Goal: Information Seeking & Learning: Check status

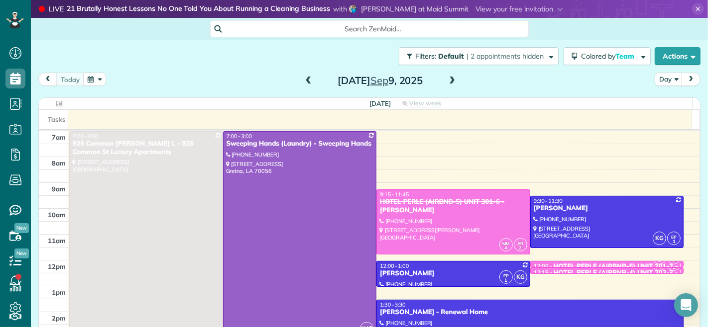
scroll to position [4, 4]
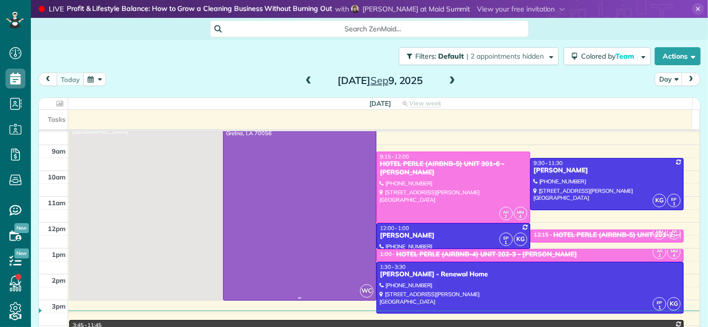
scroll to position [55, 0]
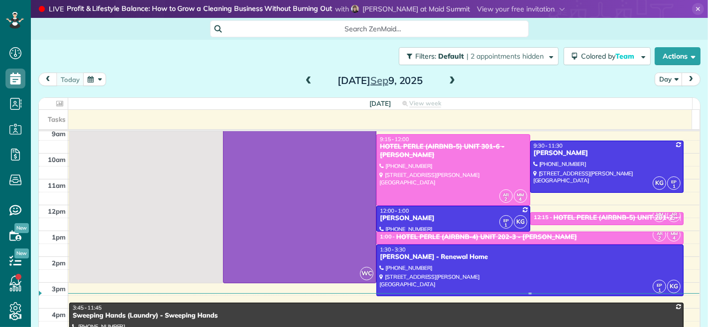
click at [440, 264] on div at bounding box center [530, 270] width 306 height 51
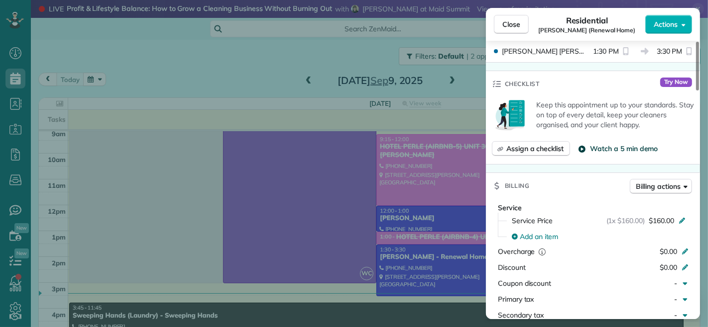
scroll to position [221, 0]
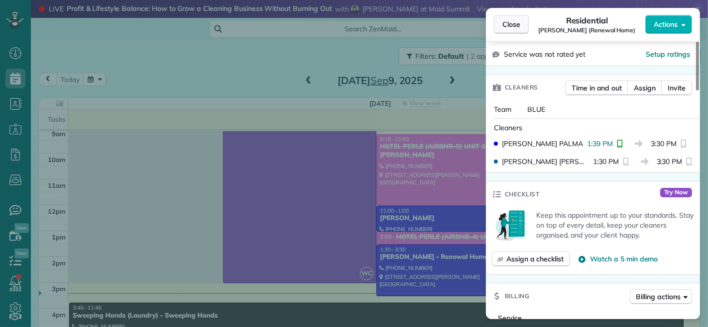
click at [510, 26] on span "Close" at bounding box center [511, 24] width 18 height 10
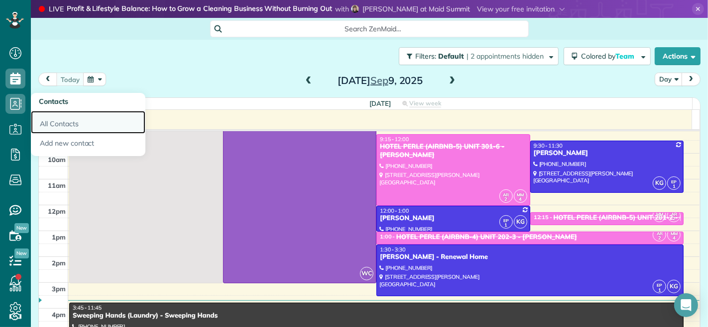
click at [51, 124] on link "All Contacts" at bounding box center [88, 122] width 114 height 23
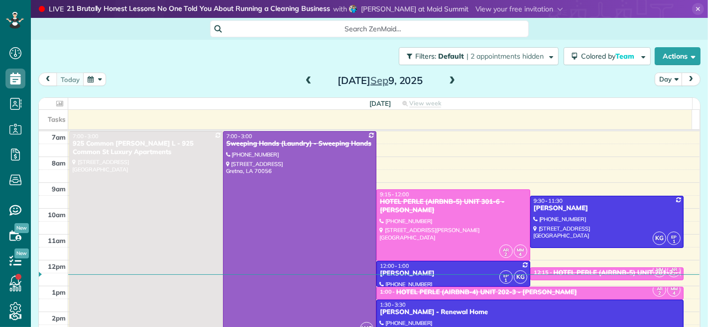
scroll to position [4, 4]
click at [303, 81] on span at bounding box center [308, 81] width 11 height 9
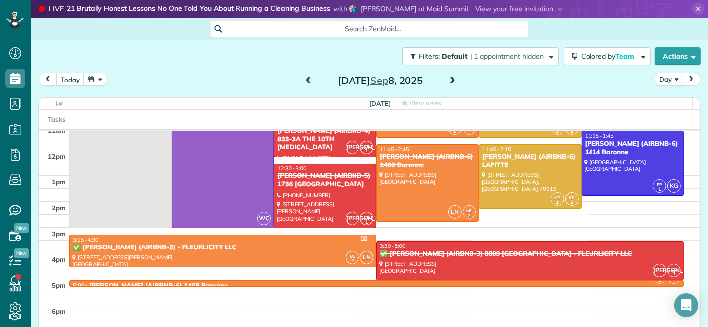
scroll to position [55, 0]
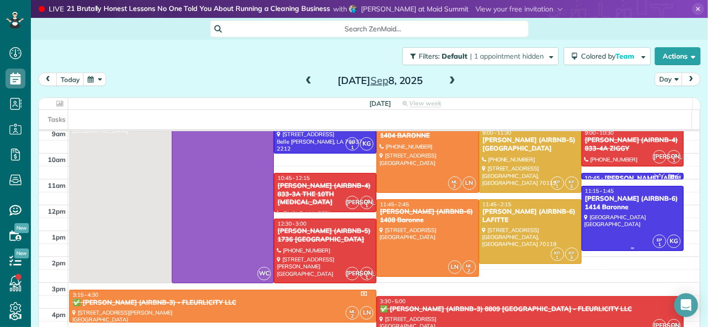
click at [597, 219] on div at bounding box center [633, 219] width 102 height 64
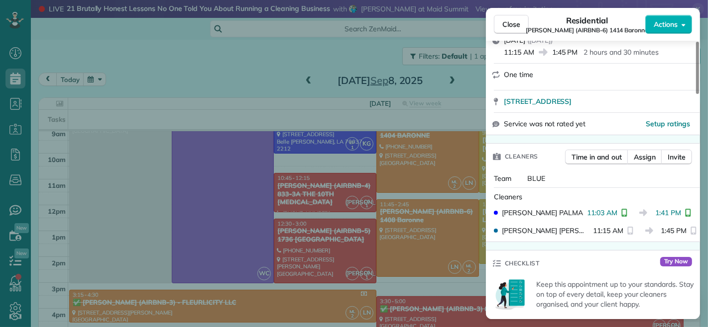
scroll to position [221, 0]
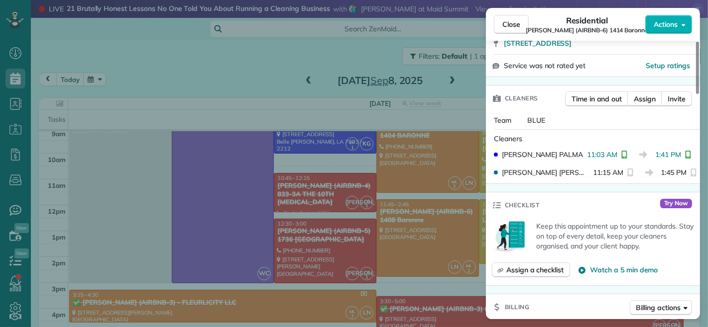
drag, startPoint x: 655, startPoint y: 145, endPoint x: 679, endPoint y: 145, distance: 23.9
click at [679, 150] on span "1:41 PM" at bounding box center [668, 155] width 26 height 10
drag, startPoint x: 655, startPoint y: 163, endPoint x: 682, endPoint y: 163, distance: 26.4
click at [682, 168] on span "1:45 PM" at bounding box center [674, 173] width 26 height 10
click at [504, 16] on button "Close" at bounding box center [511, 24] width 35 height 19
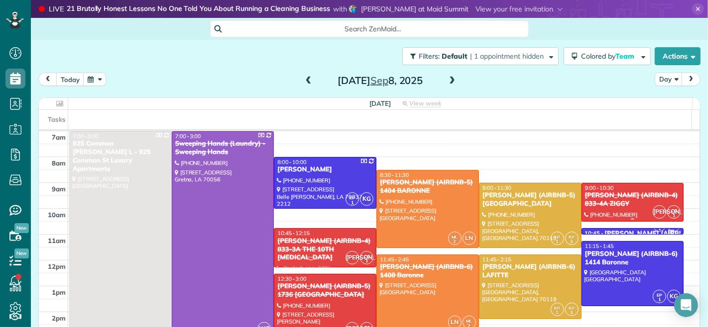
click at [611, 188] on div "9:00 - 10:30" at bounding box center [632, 188] width 97 height 7
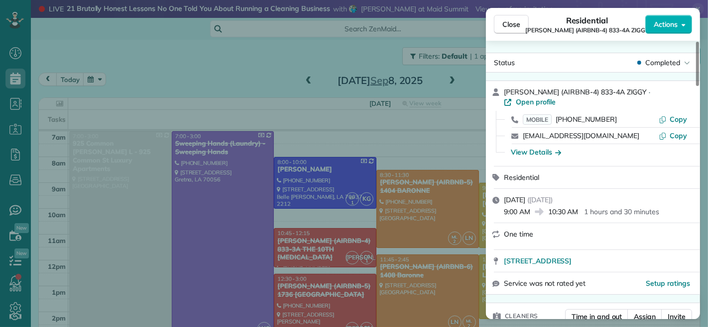
drag, startPoint x: 505, startPoint y: 202, endPoint x: 530, endPoint y: 203, distance: 25.4
click at [530, 207] on span "9:00 AM" at bounding box center [517, 212] width 26 height 10
click at [659, 195] on div "Monday, September 08, 2025 ( yesterday ) 9:00 AM 10:30 AM 1 hours and 30 minutes" at bounding box center [599, 206] width 190 height 22
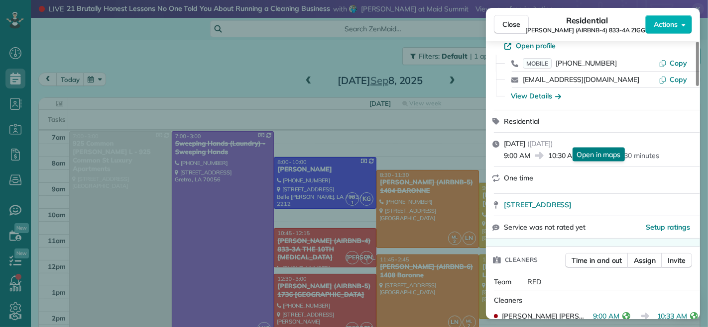
scroll to position [112, 0]
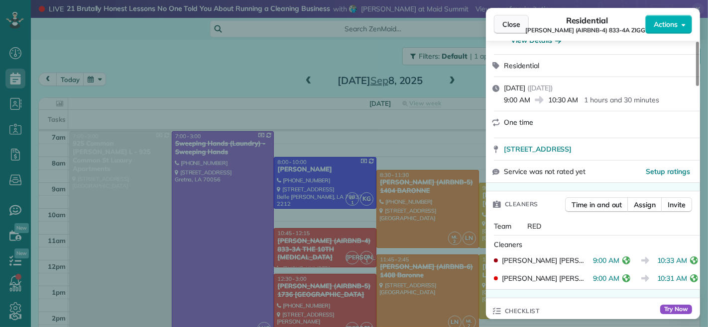
click at [513, 24] on span "Close" at bounding box center [511, 24] width 18 height 10
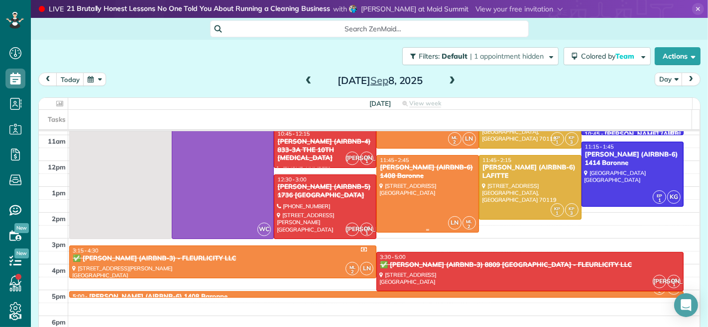
scroll to position [110, 0]
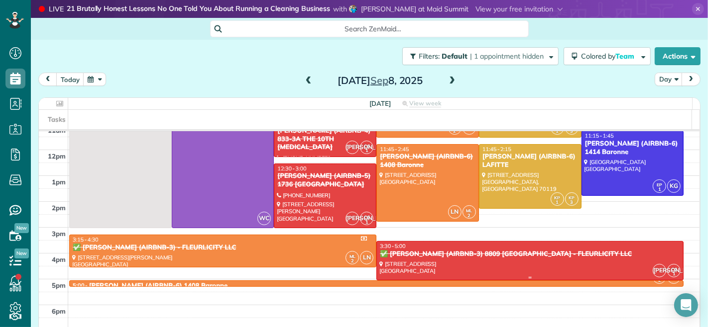
click at [434, 251] on div "✅ MATT GLAPION (AIRBNB-3) 8809 EDINBURGH - FLEURLICITY LLC" at bounding box center [529, 254] width 301 height 8
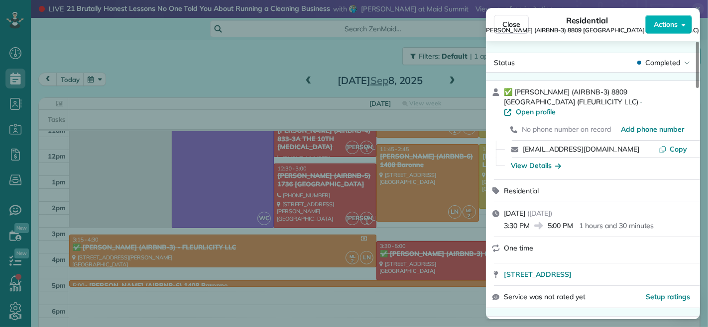
drag, startPoint x: 549, startPoint y: 217, endPoint x: 574, endPoint y: 215, distance: 24.5
click at [573, 221] on span "5:00 PM" at bounding box center [560, 226] width 26 height 10
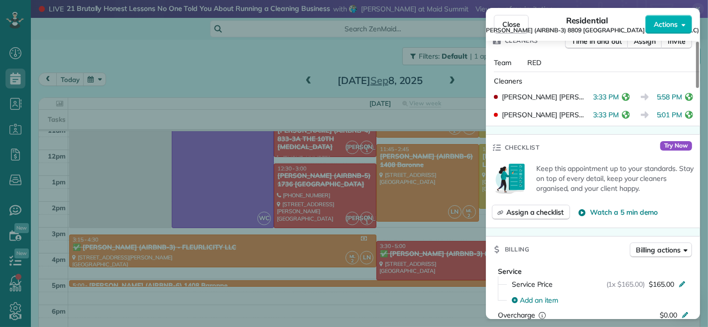
scroll to position [221, 0]
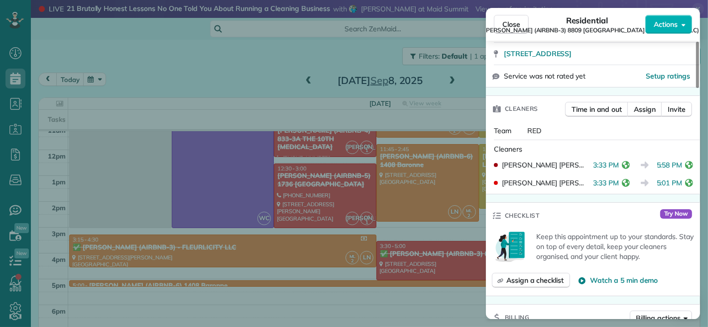
drag, startPoint x: 657, startPoint y: 157, endPoint x: 682, endPoint y: 157, distance: 24.4
click at [682, 160] on span "5:58 PM" at bounding box center [669, 165] width 26 height 10
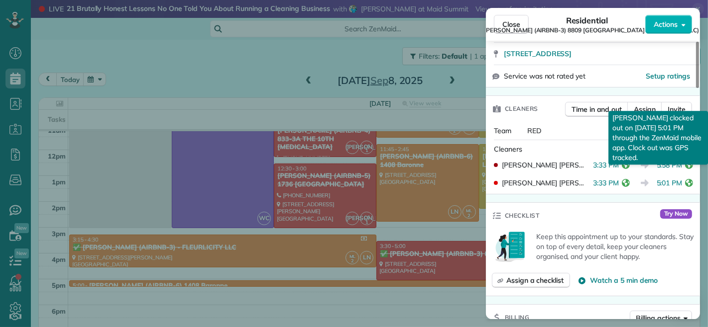
drag, startPoint x: 652, startPoint y: 176, endPoint x: 675, endPoint y: 173, distance: 23.1
click at [675, 178] on span "5:01 PM" at bounding box center [669, 183] width 26 height 10
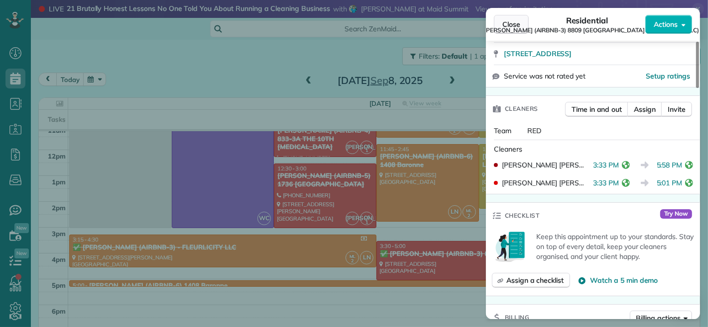
click at [504, 23] on span "Close" at bounding box center [511, 24] width 18 height 10
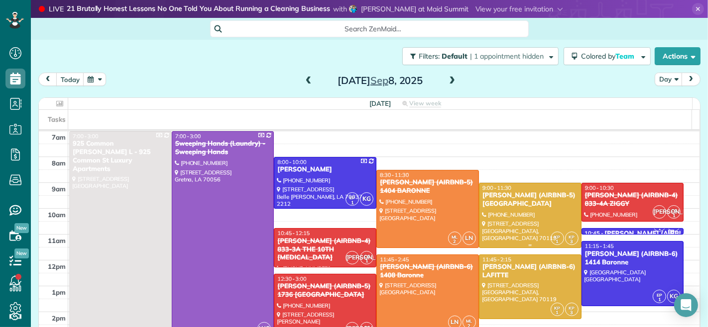
click at [493, 198] on div "NICK BRUNO (AIRBNB-5) TOULOUSE" at bounding box center [530, 200] width 97 height 17
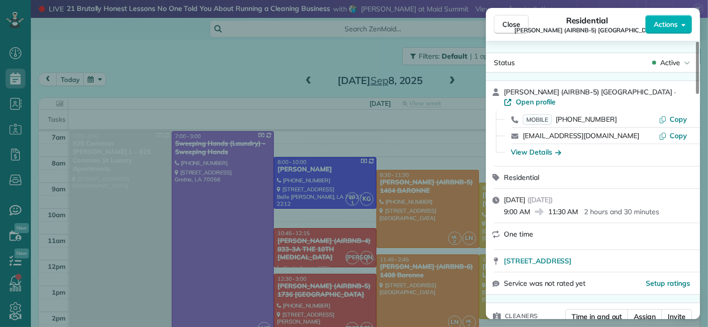
drag, startPoint x: 529, startPoint y: 202, endPoint x: 502, endPoint y: 202, distance: 27.9
click at [502, 202] on div "Monday, September 08, 2025 ( yesterday ) 9:00 AM 11:30 AM 2 hours and 30 minutes" at bounding box center [593, 206] width 214 height 34
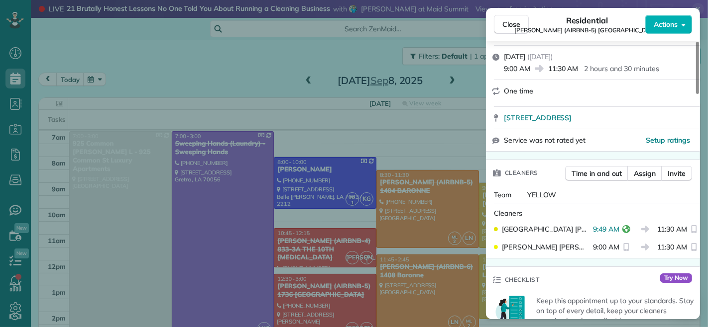
scroll to position [221, 0]
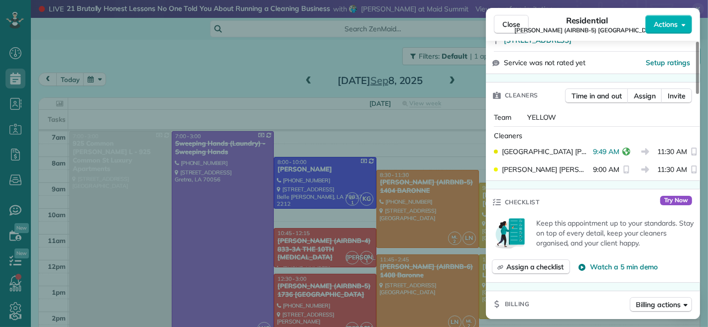
drag, startPoint x: 586, startPoint y: 141, endPoint x: 612, endPoint y: 142, distance: 25.9
click at [612, 147] on span "9:49 AM" at bounding box center [606, 152] width 26 height 10
click at [506, 26] on span "Close" at bounding box center [511, 24] width 18 height 10
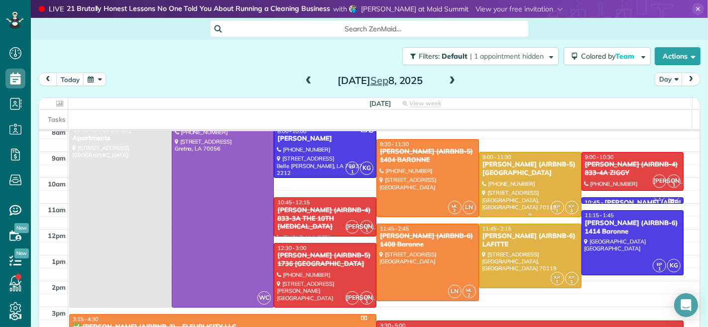
scroll to position [110, 0]
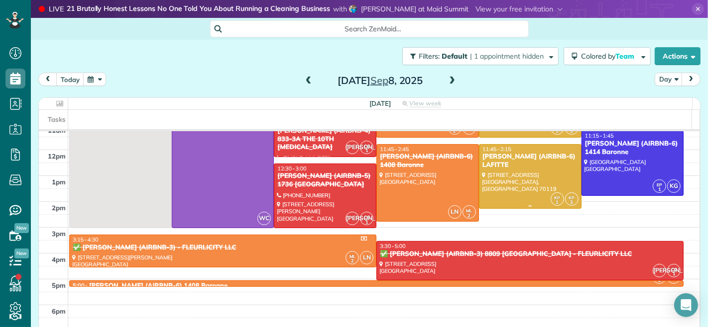
click at [502, 180] on div at bounding box center [530, 177] width 102 height 64
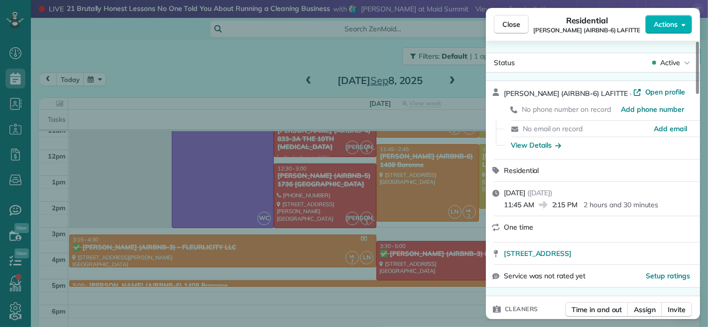
drag, startPoint x: 553, startPoint y: 204, endPoint x: 578, endPoint y: 206, distance: 25.4
click at [578, 206] on span "2:15 PM" at bounding box center [565, 205] width 26 height 10
click at [620, 215] on div "Monday, September 08, 2025 ( yesterday ) 11:45 AM 2:15 PM 2 hours and 30 minutes" at bounding box center [593, 199] width 214 height 34
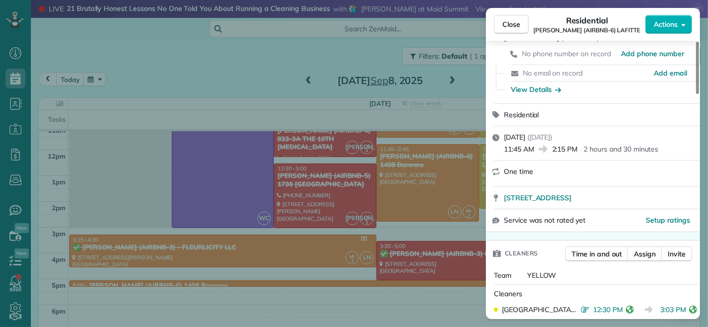
scroll to position [112, 0]
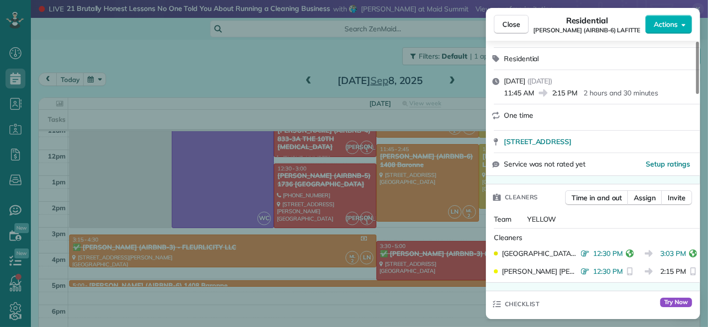
drag, startPoint x: 656, startPoint y: 255, endPoint x: 680, endPoint y: 257, distance: 23.9
click at [680, 257] on span "3:03 PM" at bounding box center [673, 254] width 26 height 10
drag, startPoint x: 503, startPoint y: 20, endPoint x: 491, endPoint y: 66, distance: 47.4
click at [503, 20] on span "Close" at bounding box center [511, 24] width 18 height 10
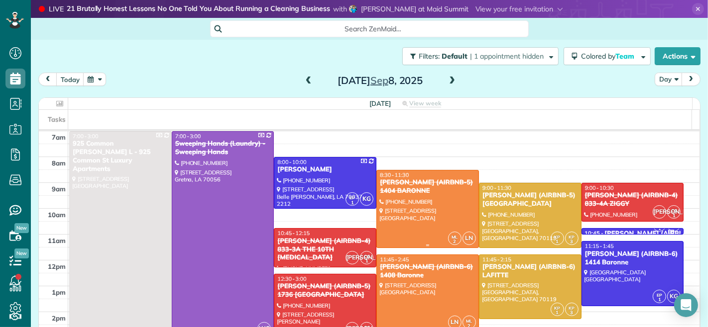
click at [448, 190] on div "[PERSON_NAME] (AIRBNB-5) 1404 BARONNE" at bounding box center [427, 187] width 97 height 17
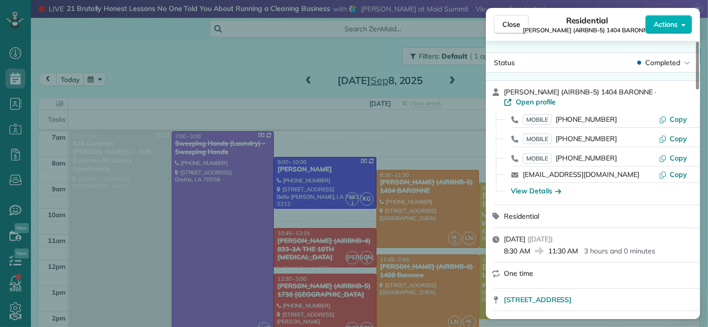
scroll to position [56, 0]
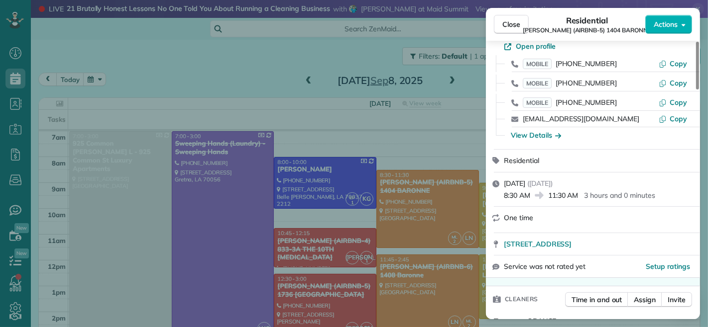
drag, startPoint x: 505, startPoint y: 194, endPoint x: 530, endPoint y: 196, distance: 25.5
click at [530, 196] on span "8:30 AM" at bounding box center [517, 196] width 26 height 10
click at [495, 26] on button "Close" at bounding box center [511, 24] width 35 height 19
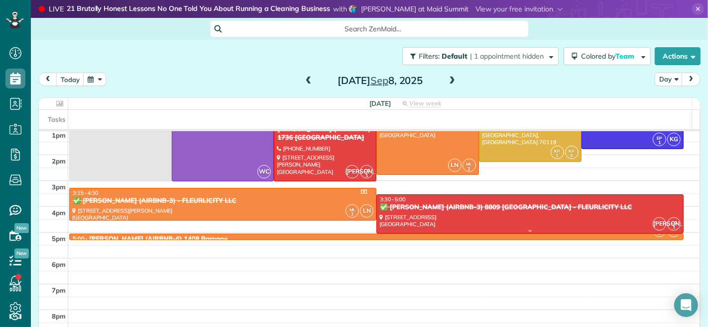
scroll to position [166, 0]
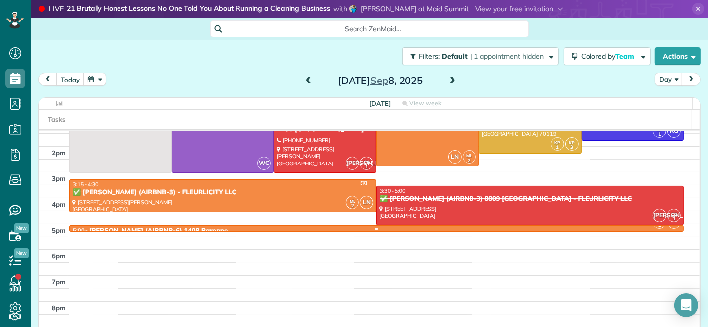
click at [279, 225] on link "ML 2 LN 5:00 - 5:15 NICK BRUNO (AIRBNB-6) 1408 Baronne 1408 Baronne Street New …" at bounding box center [376, 228] width 614 height 6
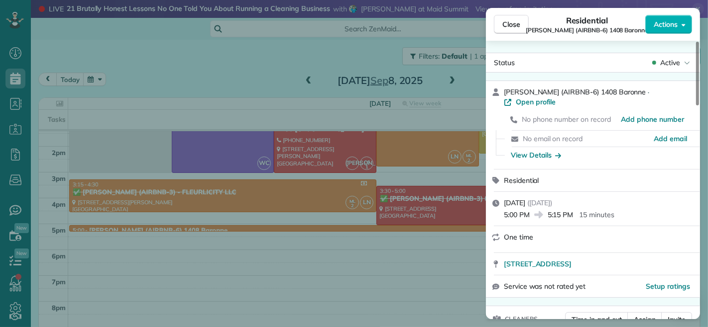
drag, startPoint x: 551, startPoint y: 206, endPoint x: 582, endPoint y: 206, distance: 30.9
click at [582, 208] on div "5:00 PM 5:15 PM 15 minutes" at bounding box center [599, 214] width 190 height 12
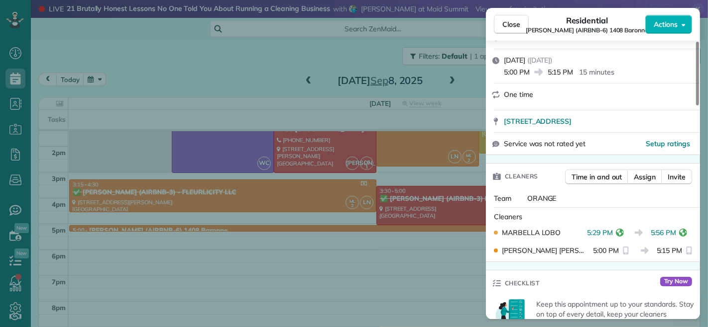
scroll to position [166, 0]
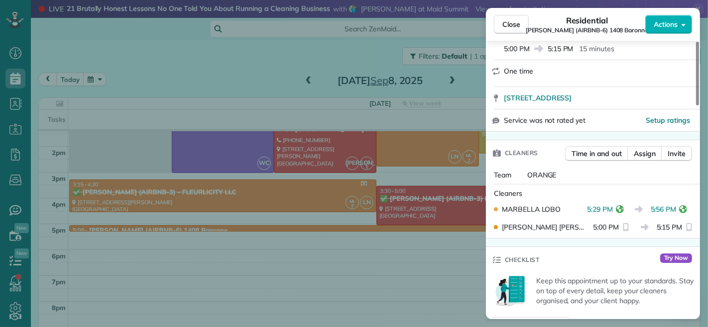
drag, startPoint x: 650, startPoint y: 198, endPoint x: 674, endPoint y: 205, distance: 24.9
click at [674, 205] on div "MARBELLA LOBO 5:29 PM 5:56 PM" at bounding box center [593, 210] width 206 height 18
drag, startPoint x: 517, startPoint y: 26, endPoint x: 475, endPoint y: 126, distance: 108.4
click at [517, 26] on span "Close" at bounding box center [511, 24] width 18 height 10
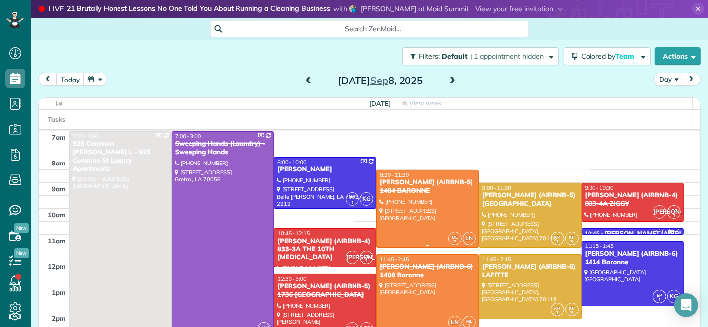
click at [431, 175] on div "8:30 - 11:30" at bounding box center [427, 175] width 97 height 7
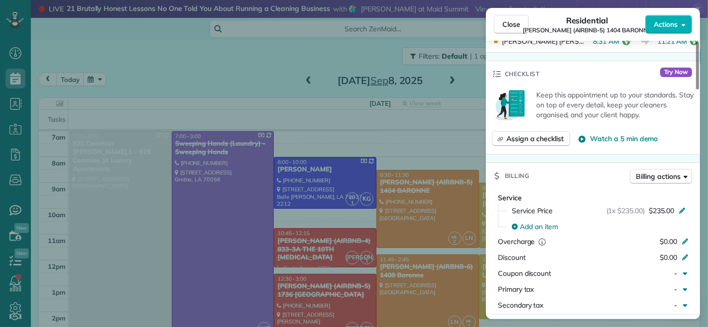
scroll to position [331, 0]
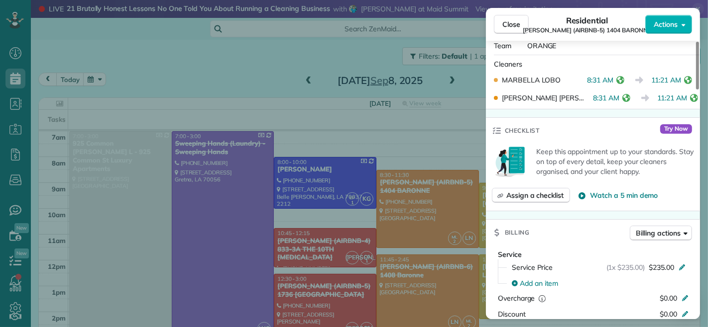
drag, startPoint x: 587, startPoint y: 80, endPoint x: 612, endPoint y: 87, distance: 25.7
click at [612, 87] on div "MARBELLA LOBO 8:31 AM 11:21 AM" at bounding box center [593, 80] width 206 height 18
click at [506, 28] on span "Close" at bounding box center [511, 24] width 18 height 10
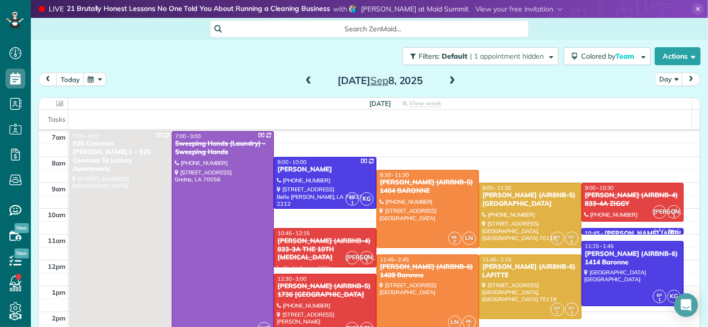
click at [228, 170] on div at bounding box center [223, 235] width 102 height 207
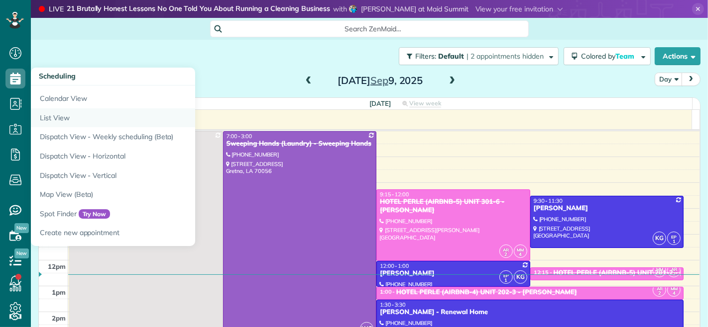
scroll to position [4, 4]
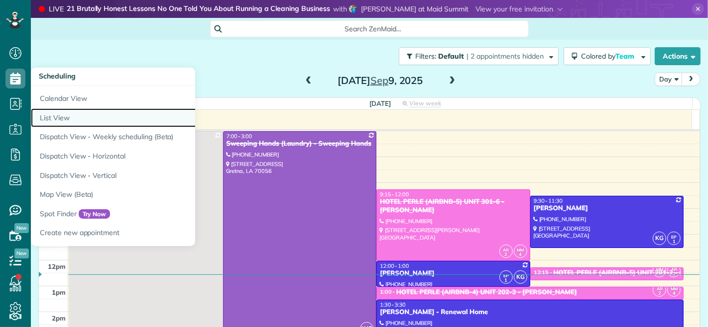
click at [58, 118] on link "List View" at bounding box center [155, 117] width 249 height 19
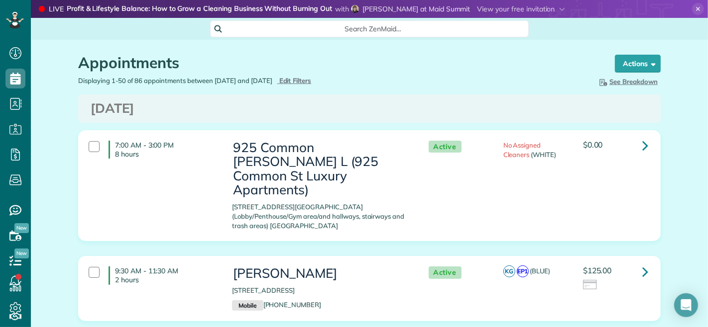
scroll to position [4, 4]
click at [312, 81] on span "Edit Filters" at bounding box center [295, 81] width 32 height 8
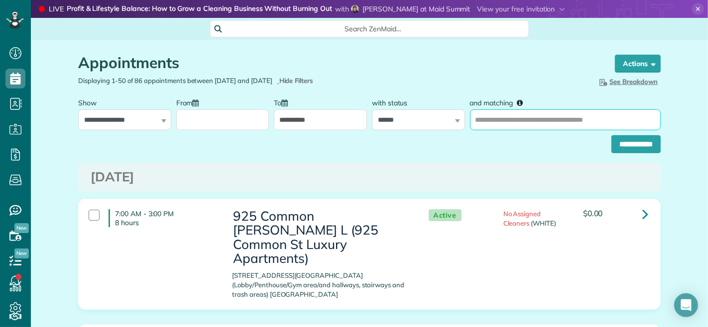
click at [527, 120] on input "and matching" at bounding box center [565, 119] width 191 height 21
drag, startPoint x: 397, startPoint y: 158, endPoint x: 401, endPoint y: 131, distance: 27.6
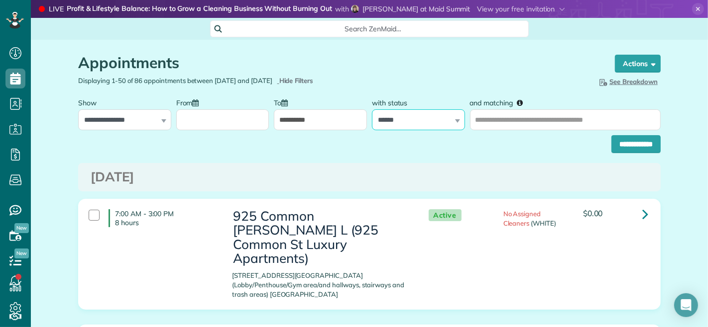
click at [401, 128] on select "**********" at bounding box center [418, 119] width 93 height 21
select select
click at [372, 109] on select "**********" at bounding box center [418, 119] width 93 height 21
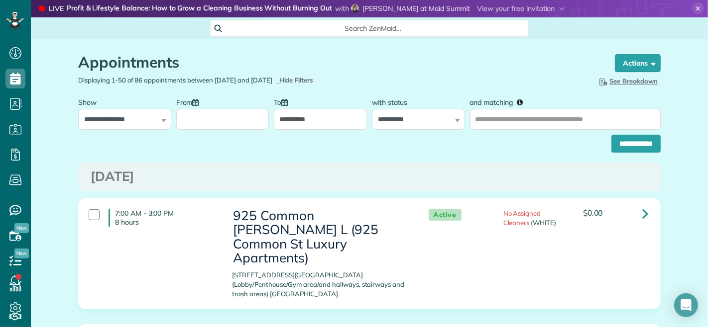
scroll to position [0, 0]
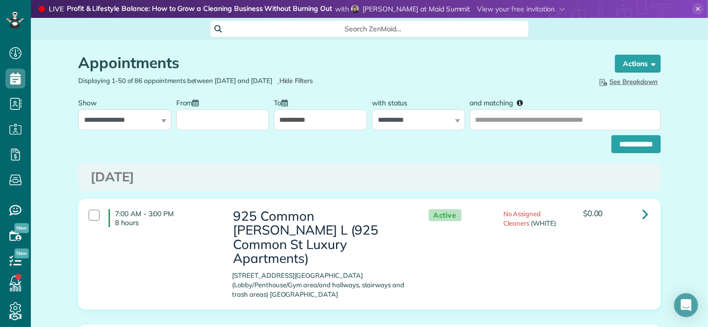
click at [245, 119] on input "From" at bounding box center [222, 119] width 93 height 21
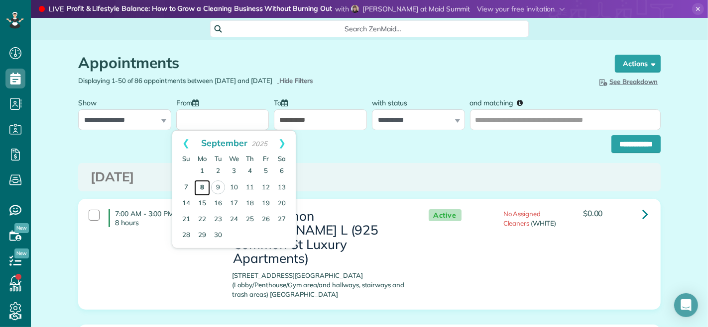
click at [201, 189] on link "8" at bounding box center [202, 188] width 16 height 16
type input "**********"
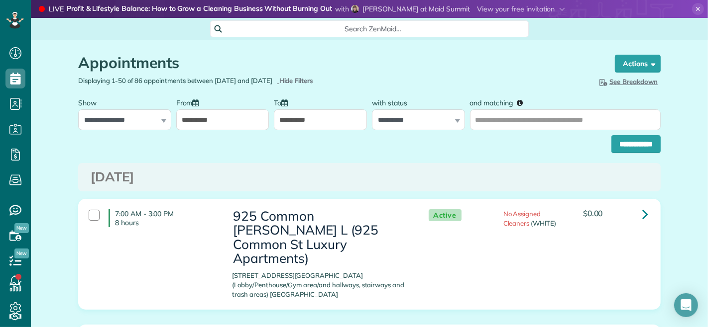
click at [291, 122] on input "**********" at bounding box center [320, 119] width 93 height 21
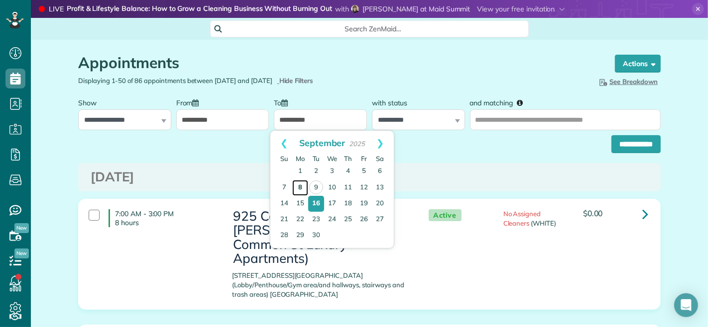
click at [298, 191] on link "8" at bounding box center [300, 188] width 16 height 16
type input "**********"
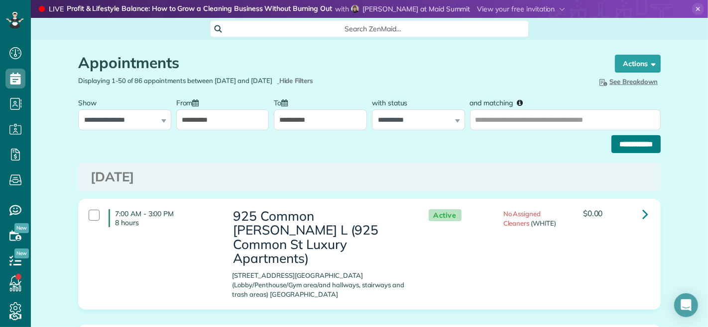
click at [619, 139] on input "**********" at bounding box center [635, 144] width 49 height 18
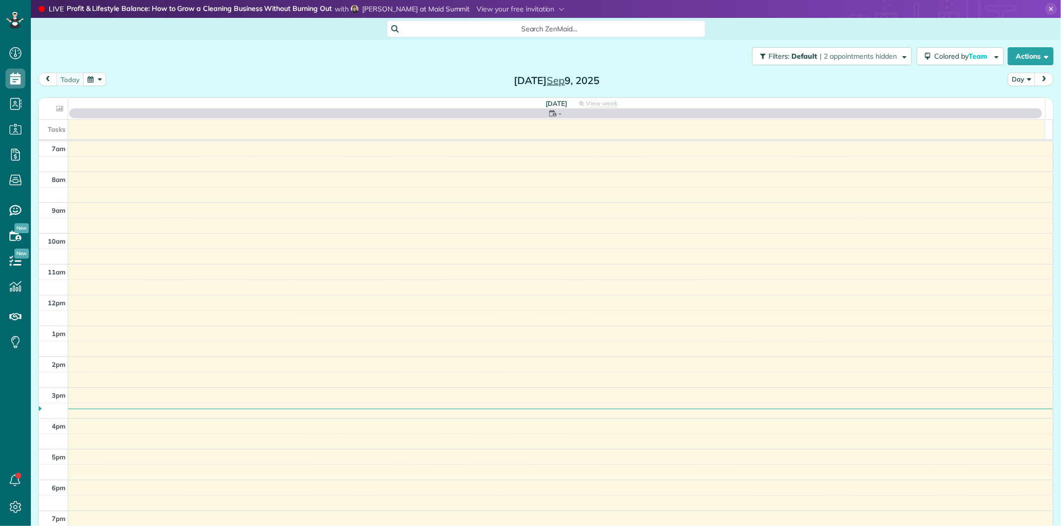
scroll to position [4, 4]
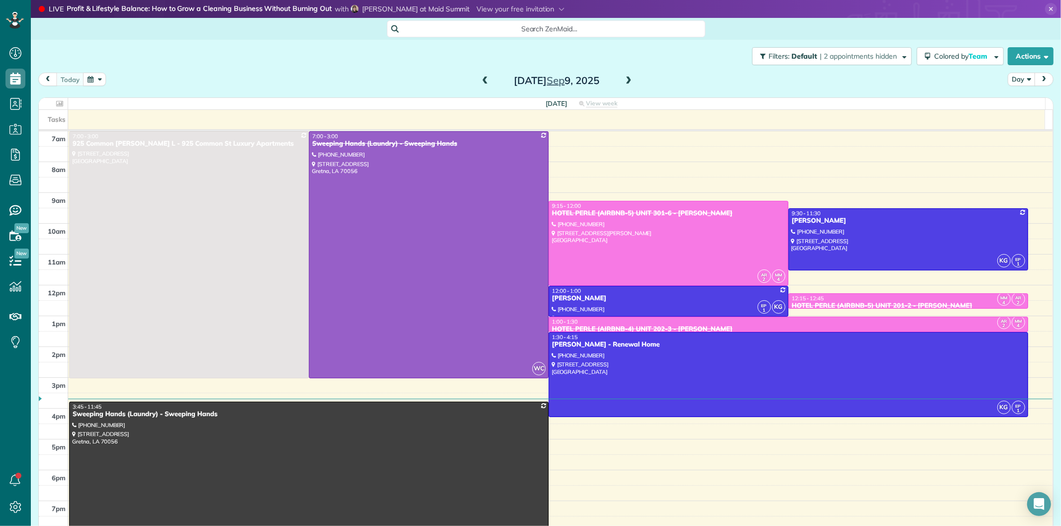
click at [1046, 8] on icon at bounding box center [1052, 9] width 12 height 12
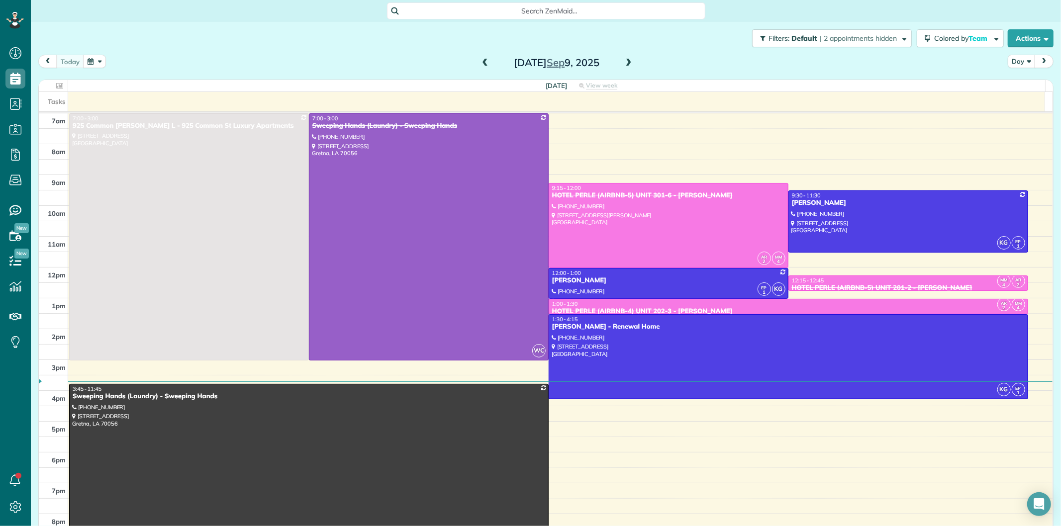
click at [480, 61] on span at bounding box center [485, 63] width 11 height 9
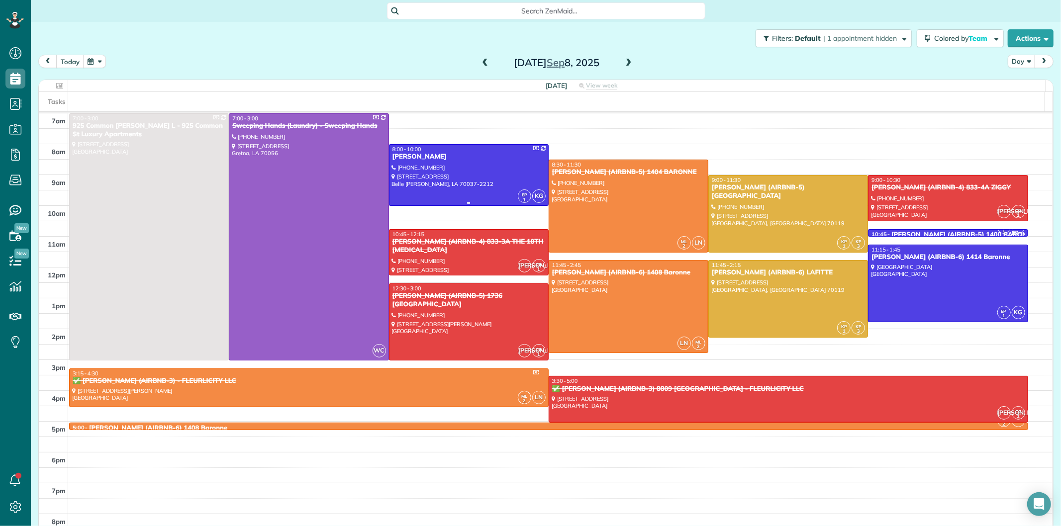
click at [434, 168] on div at bounding box center [469, 175] width 159 height 61
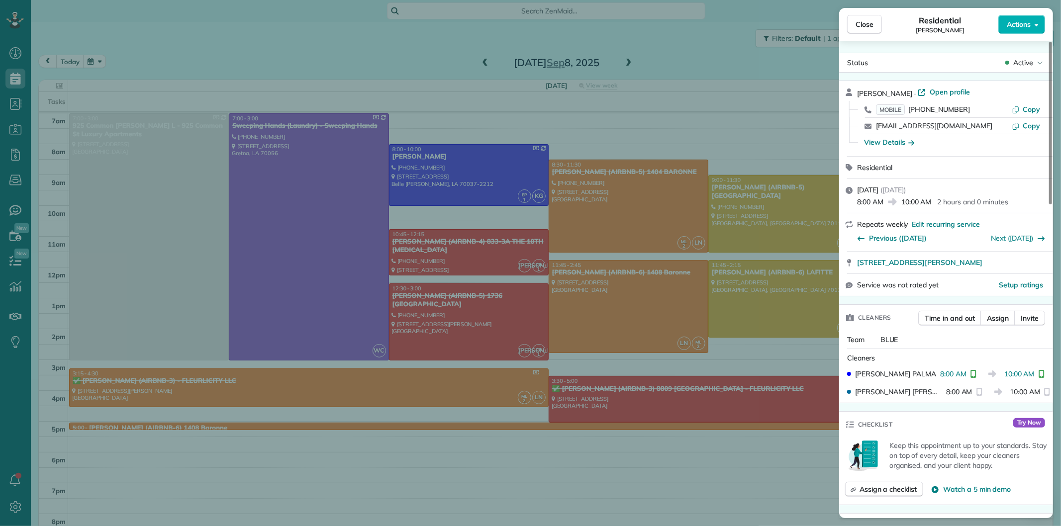
click at [940, 374] on div "EUNICE PALMA" at bounding box center [893, 374] width 93 height 10
drag, startPoint x: 942, startPoint y: 374, endPoint x: 966, endPoint y: 371, distance: 24.1
click at [966, 371] on span "8:00 AM" at bounding box center [954, 374] width 26 height 10
click at [961, 393] on span "8:00 AM" at bounding box center [959, 392] width 26 height 10
click at [863, 22] on span "Close" at bounding box center [865, 24] width 18 height 10
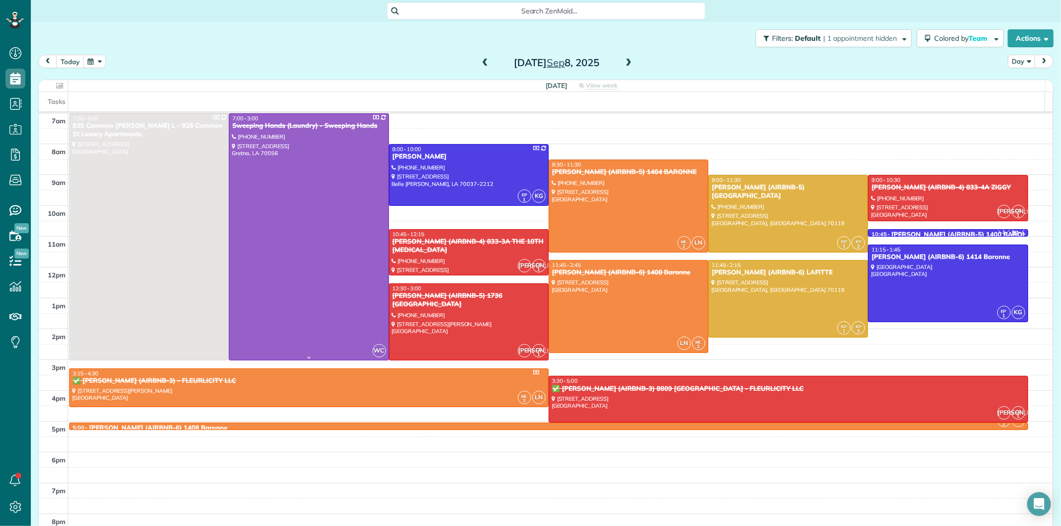
click at [336, 210] on div at bounding box center [308, 237] width 159 height 246
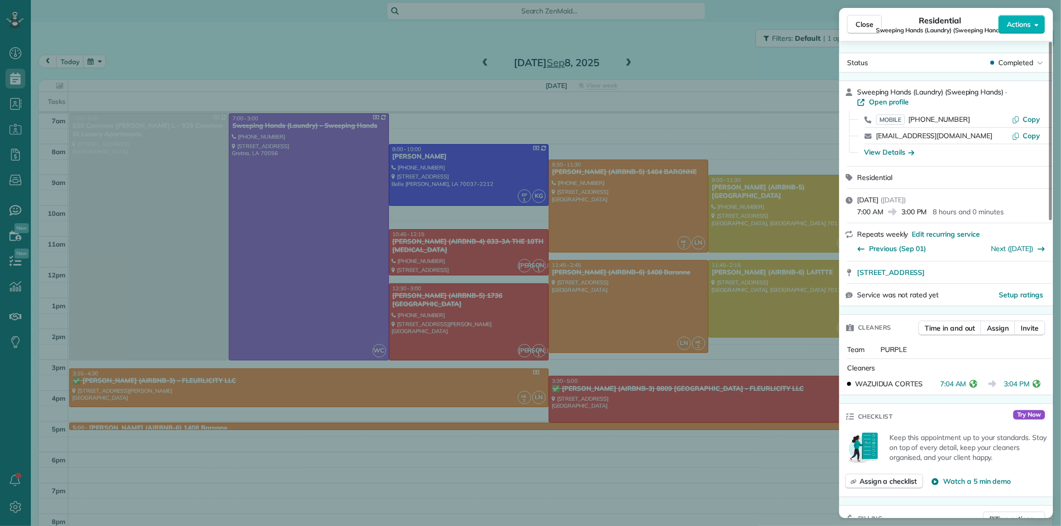
drag, startPoint x: 941, startPoint y: 386, endPoint x: 967, endPoint y: 388, distance: 26.0
click at [967, 388] on span "7:04 AM" at bounding box center [954, 384] width 26 height 10
drag, startPoint x: 1007, startPoint y: 384, endPoint x: 1029, endPoint y: 386, distance: 22.0
click at [1029, 386] on span "3:04 PM" at bounding box center [1018, 384] width 26 height 10
click at [873, 21] on span "Close" at bounding box center [865, 24] width 18 height 10
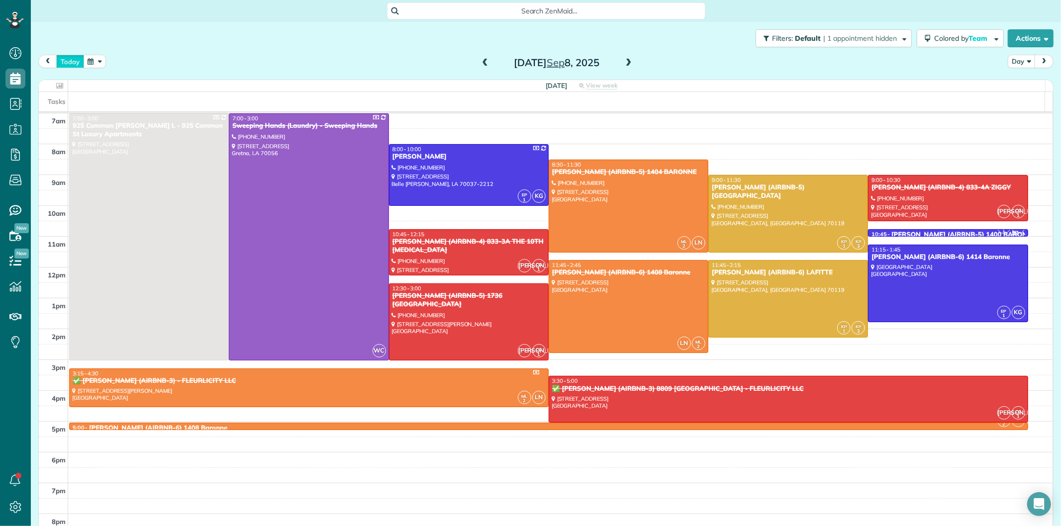
click at [70, 61] on button "today" at bounding box center [70, 61] width 28 height 13
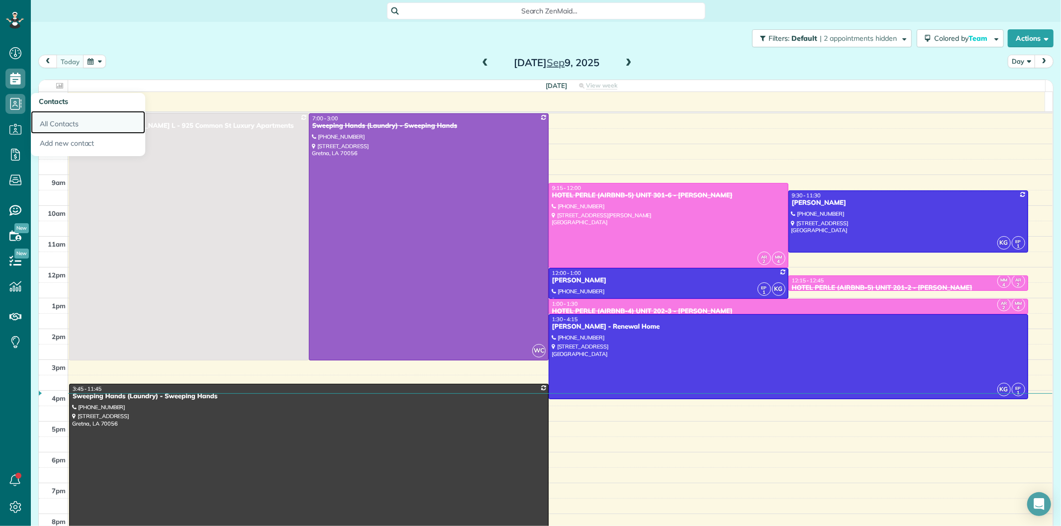
click at [54, 121] on link "All Contacts" at bounding box center [88, 122] width 114 height 23
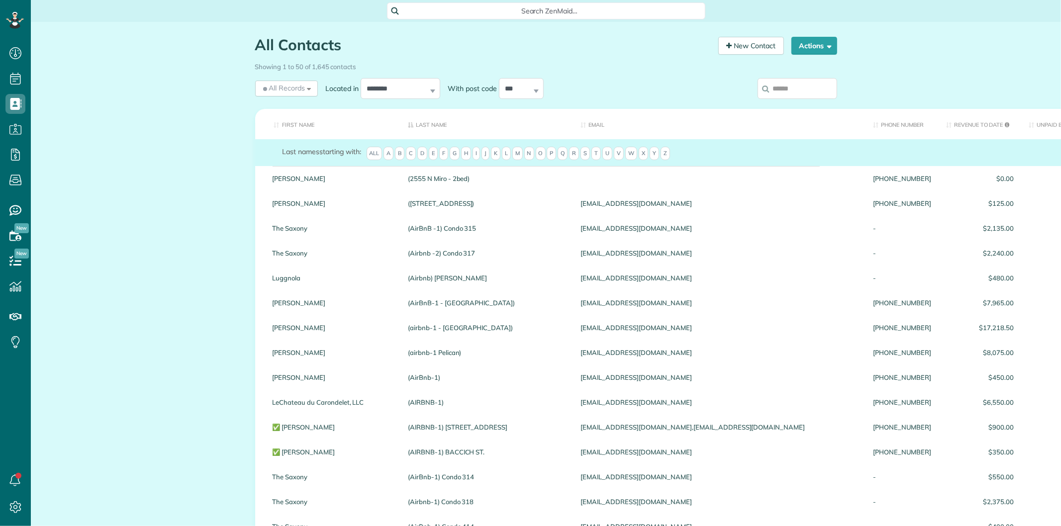
scroll to position [4, 4]
click at [784, 95] on input "search" at bounding box center [798, 88] width 80 height 21
click at [784, 92] on input "search" at bounding box center [798, 88] width 80 height 21
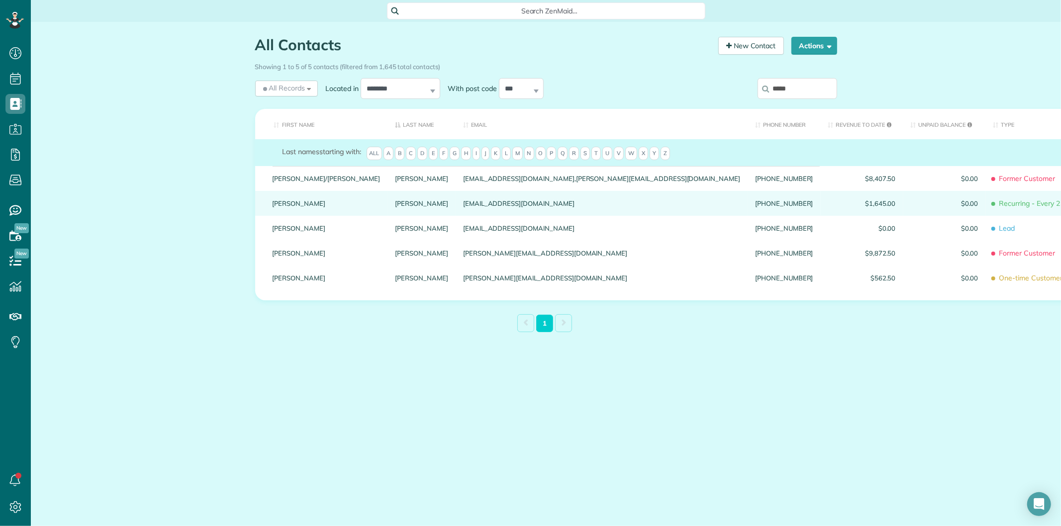
type input "*****"
click at [395, 200] on link "Hoffpauir" at bounding box center [421, 203] width 53 height 7
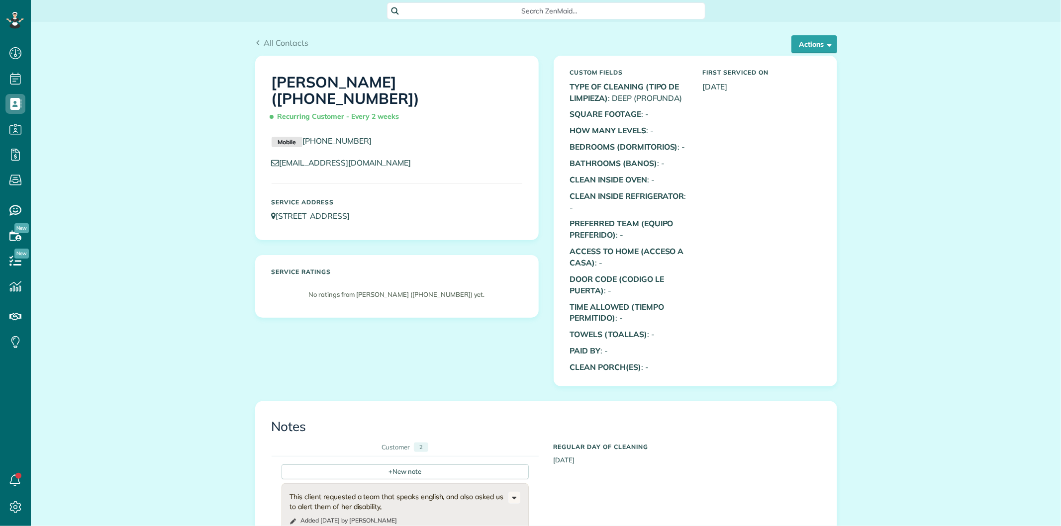
scroll to position [4, 4]
click at [795, 46] on button "Actions" at bounding box center [815, 44] width 46 height 18
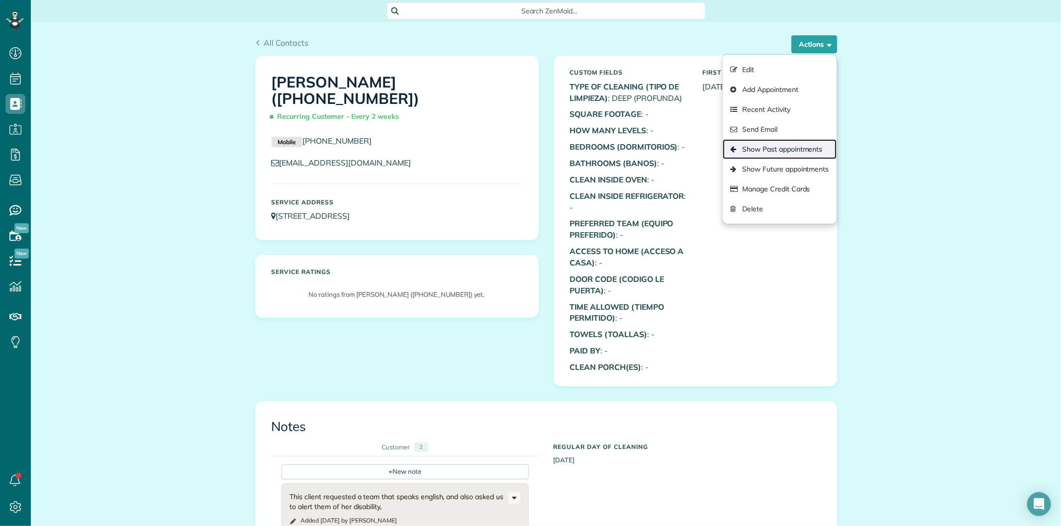
click at [752, 150] on link "Show Past appointments" at bounding box center [779, 149] width 113 height 20
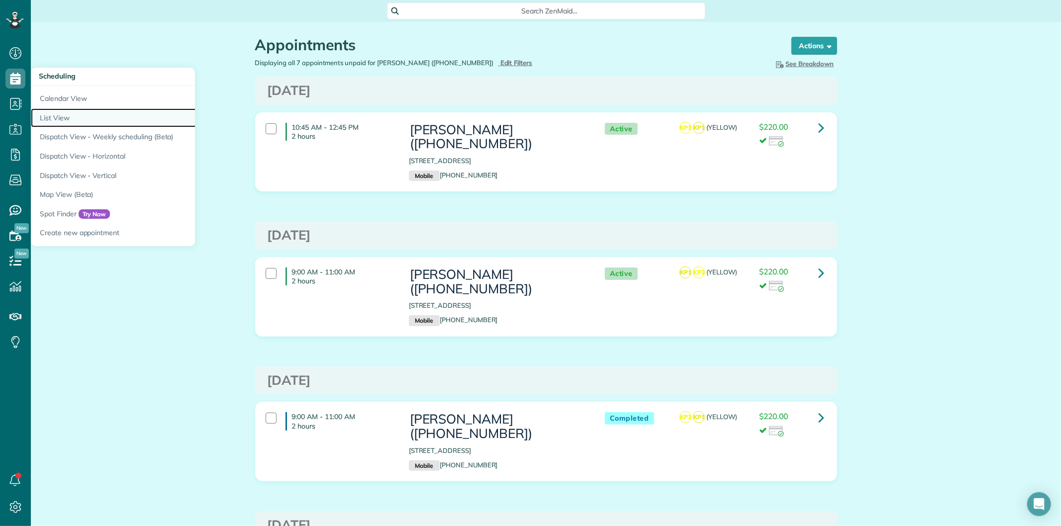
click at [64, 118] on link "List View" at bounding box center [155, 117] width 249 height 19
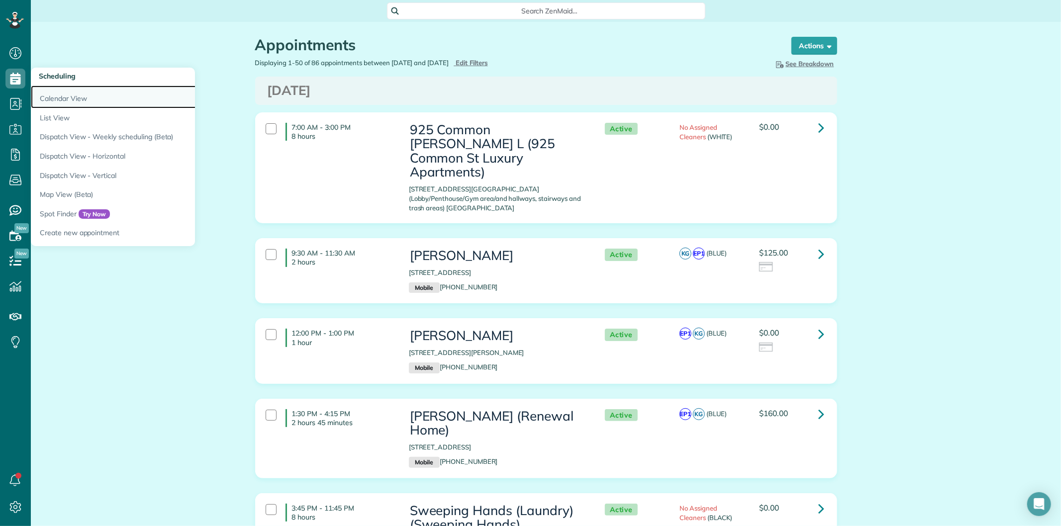
click at [84, 99] on link "Calendar View" at bounding box center [155, 97] width 249 height 23
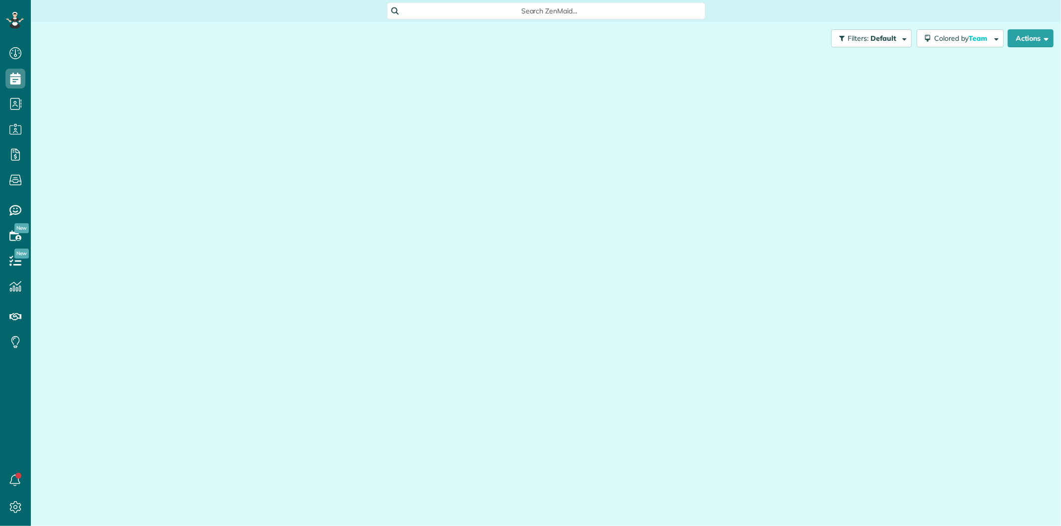
scroll to position [4, 4]
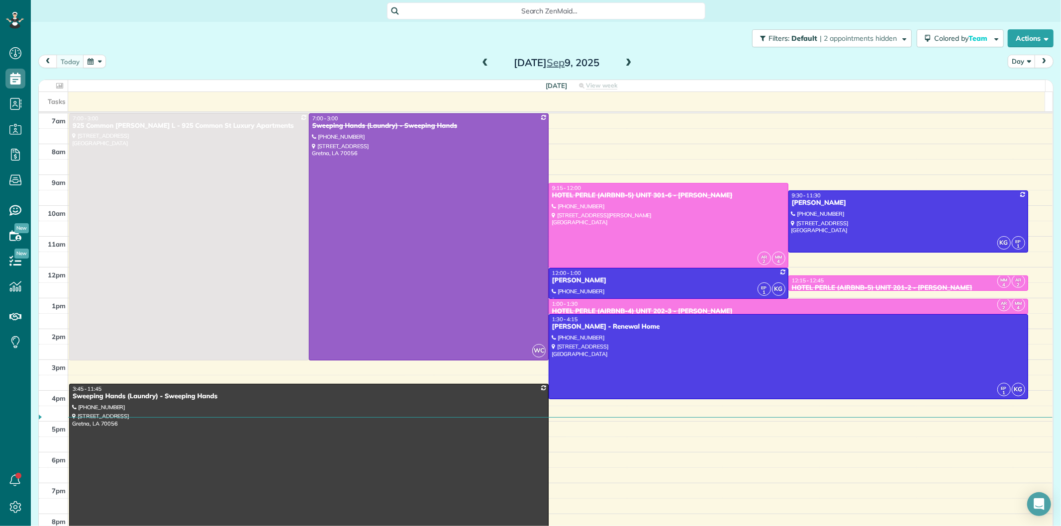
click at [625, 63] on span at bounding box center [629, 63] width 11 height 9
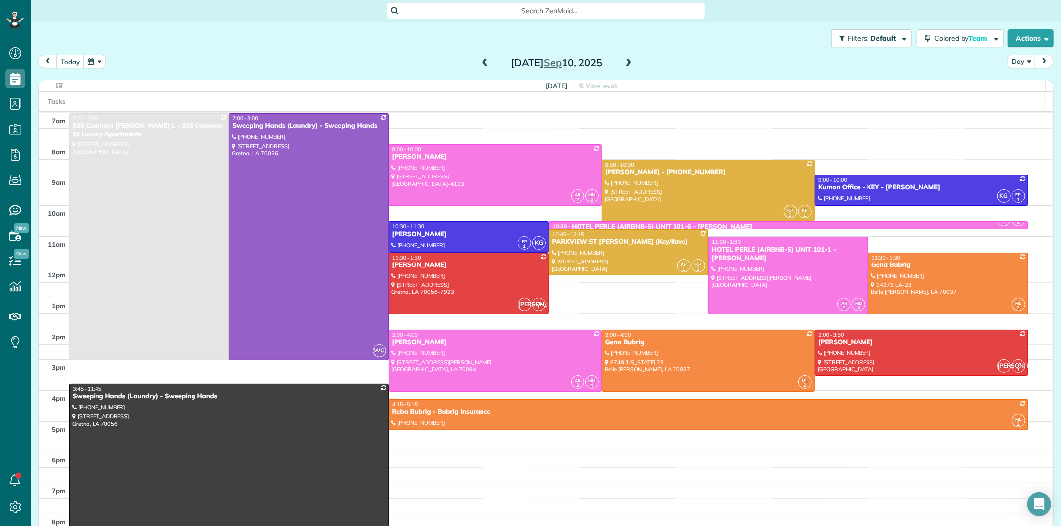
click at [773, 272] on div at bounding box center [788, 275] width 159 height 77
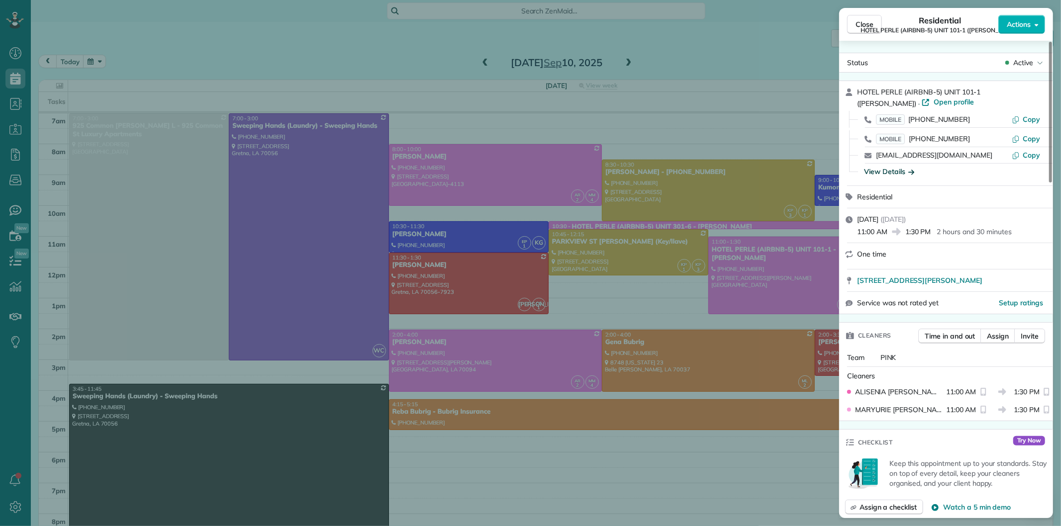
click at [886, 171] on div "View Details" at bounding box center [889, 172] width 50 height 10
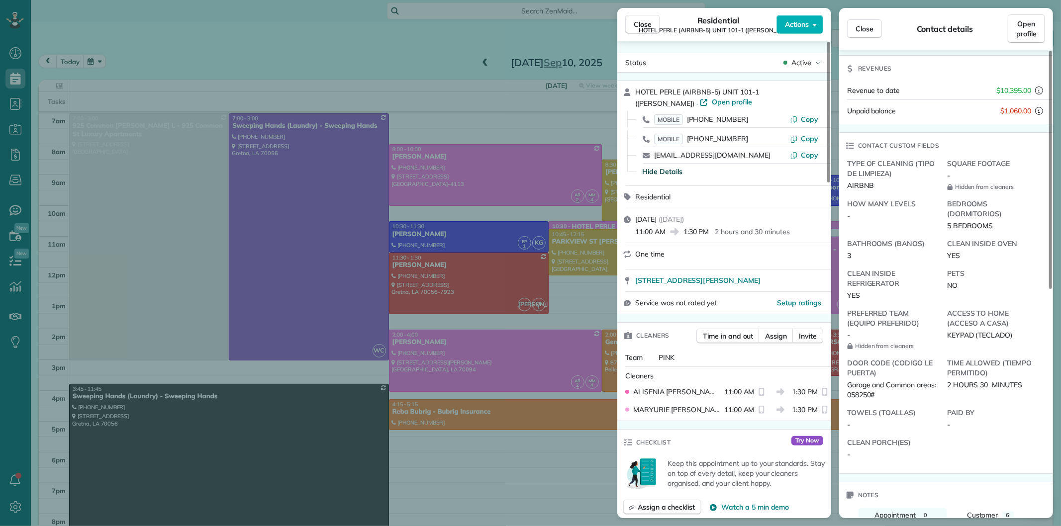
scroll to position [167, 0]
click at [866, 30] on span "Close" at bounding box center [865, 29] width 18 height 10
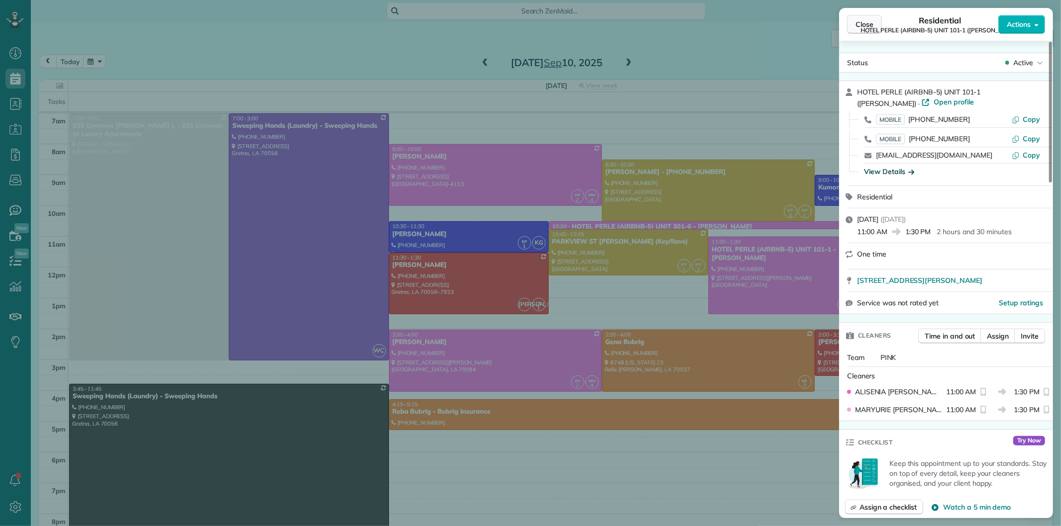
click at [858, 27] on span "Close" at bounding box center [865, 24] width 18 height 10
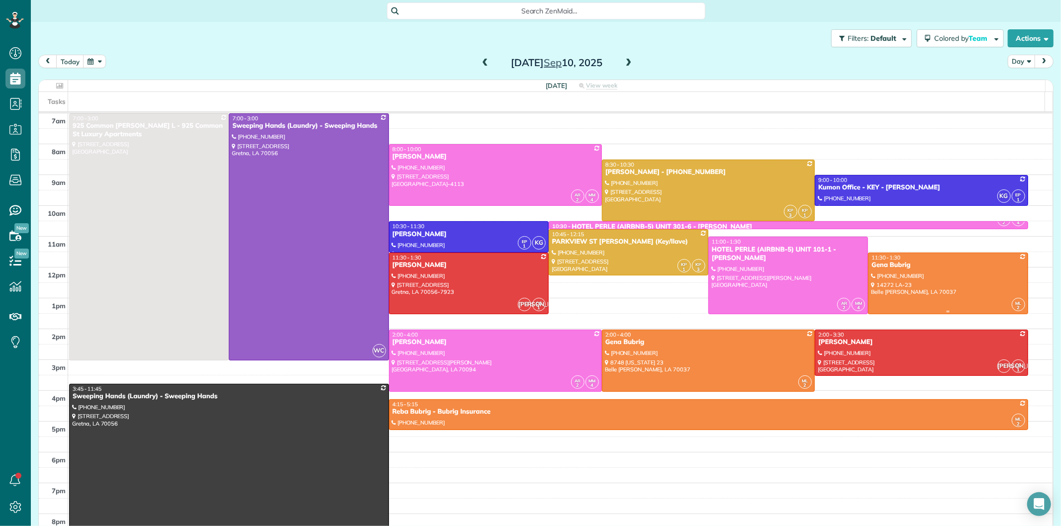
click at [903, 282] on div at bounding box center [948, 283] width 159 height 61
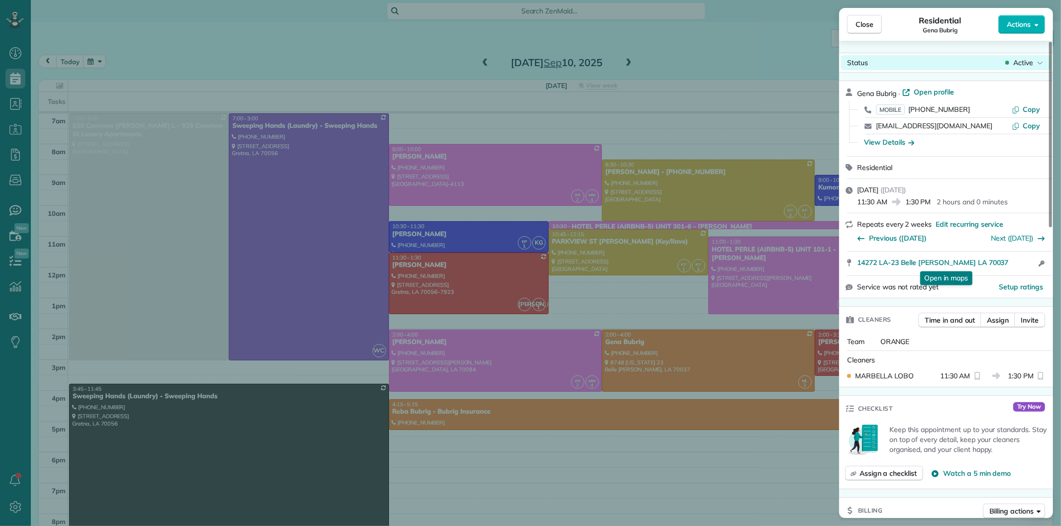
click at [1029, 62] on span "Active" at bounding box center [1024, 63] width 20 height 10
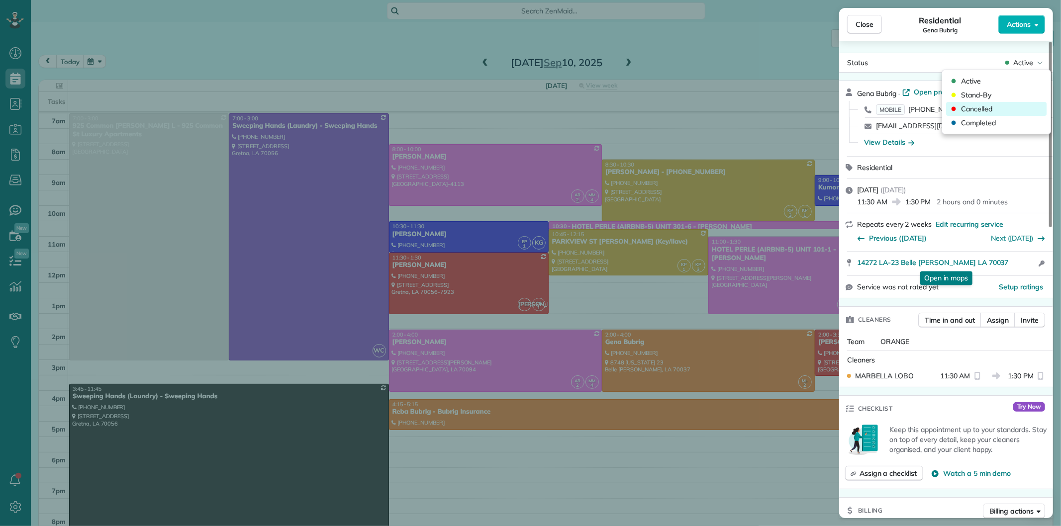
click at [984, 107] on span "Cancelled" at bounding box center [976, 109] width 31 height 10
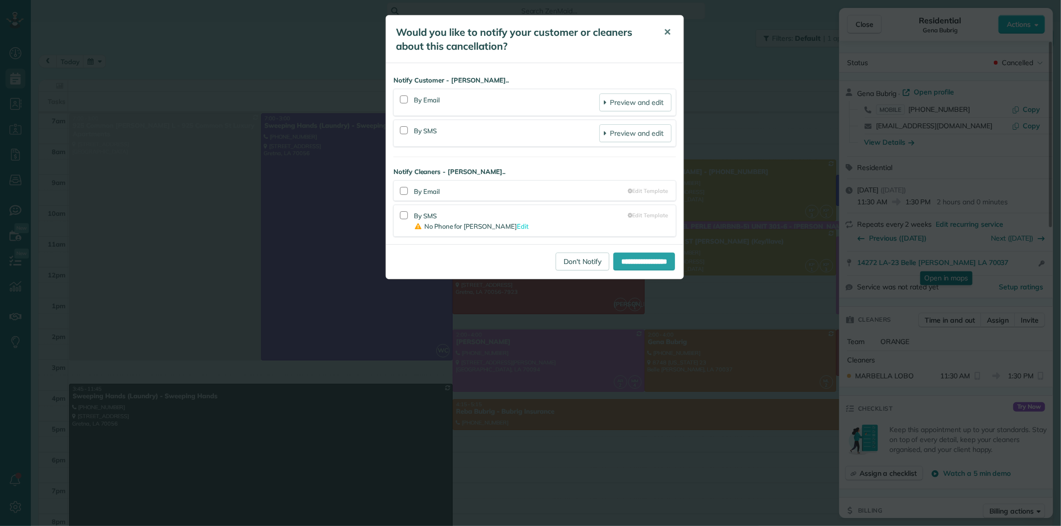
click at [667, 33] on span "✕" at bounding box center [667, 31] width 7 height 11
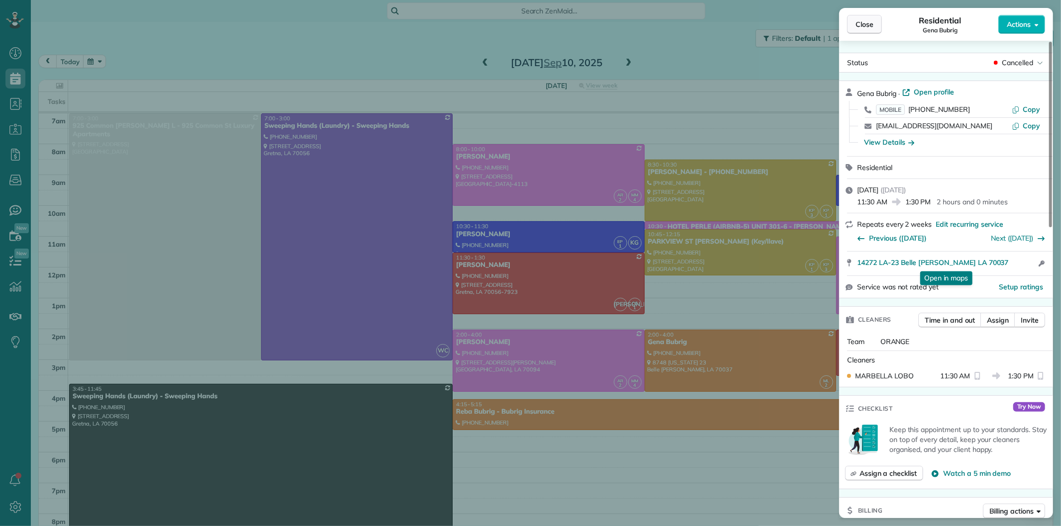
click at [873, 21] on span "Close" at bounding box center [865, 24] width 18 height 10
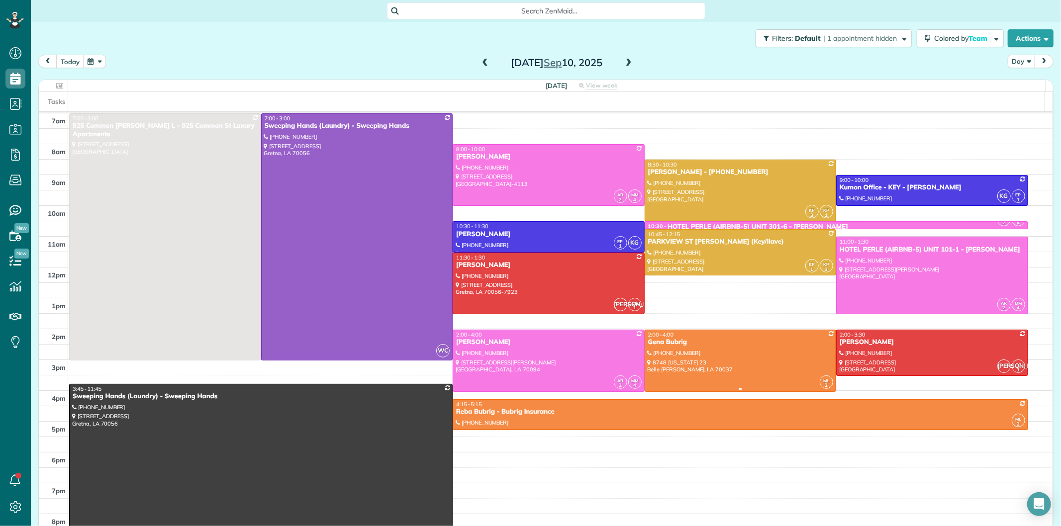
click at [688, 346] on div "Gena Bubrig" at bounding box center [741, 342] width 186 height 8
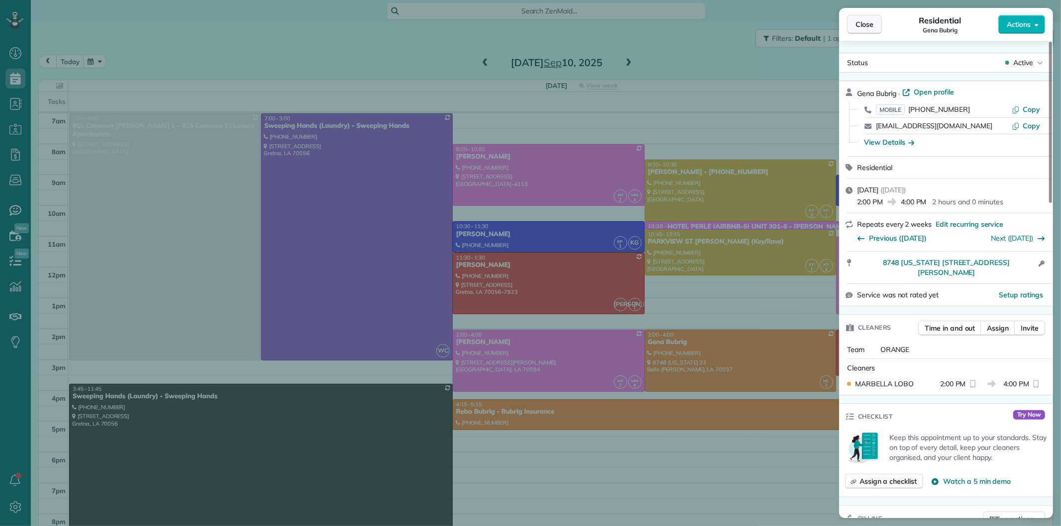
click at [861, 25] on span "Close" at bounding box center [865, 24] width 18 height 10
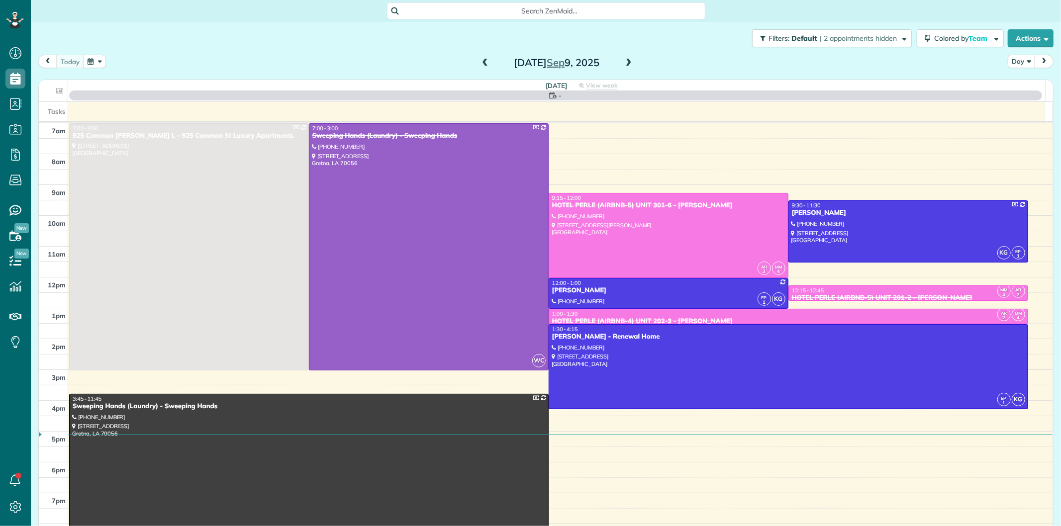
scroll to position [4, 4]
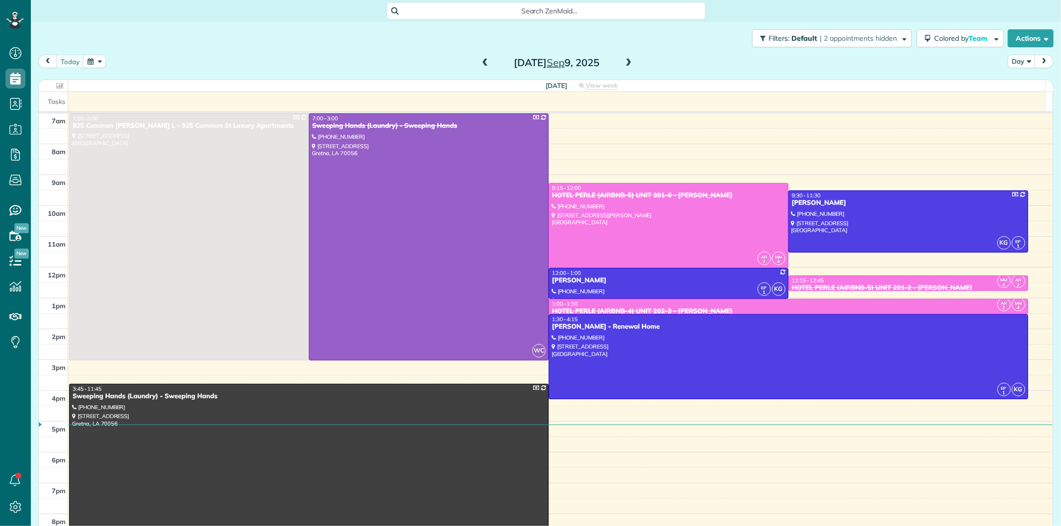
click at [624, 64] on span at bounding box center [629, 63] width 11 height 9
